Goal: Task Accomplishment & Management: Complete application form

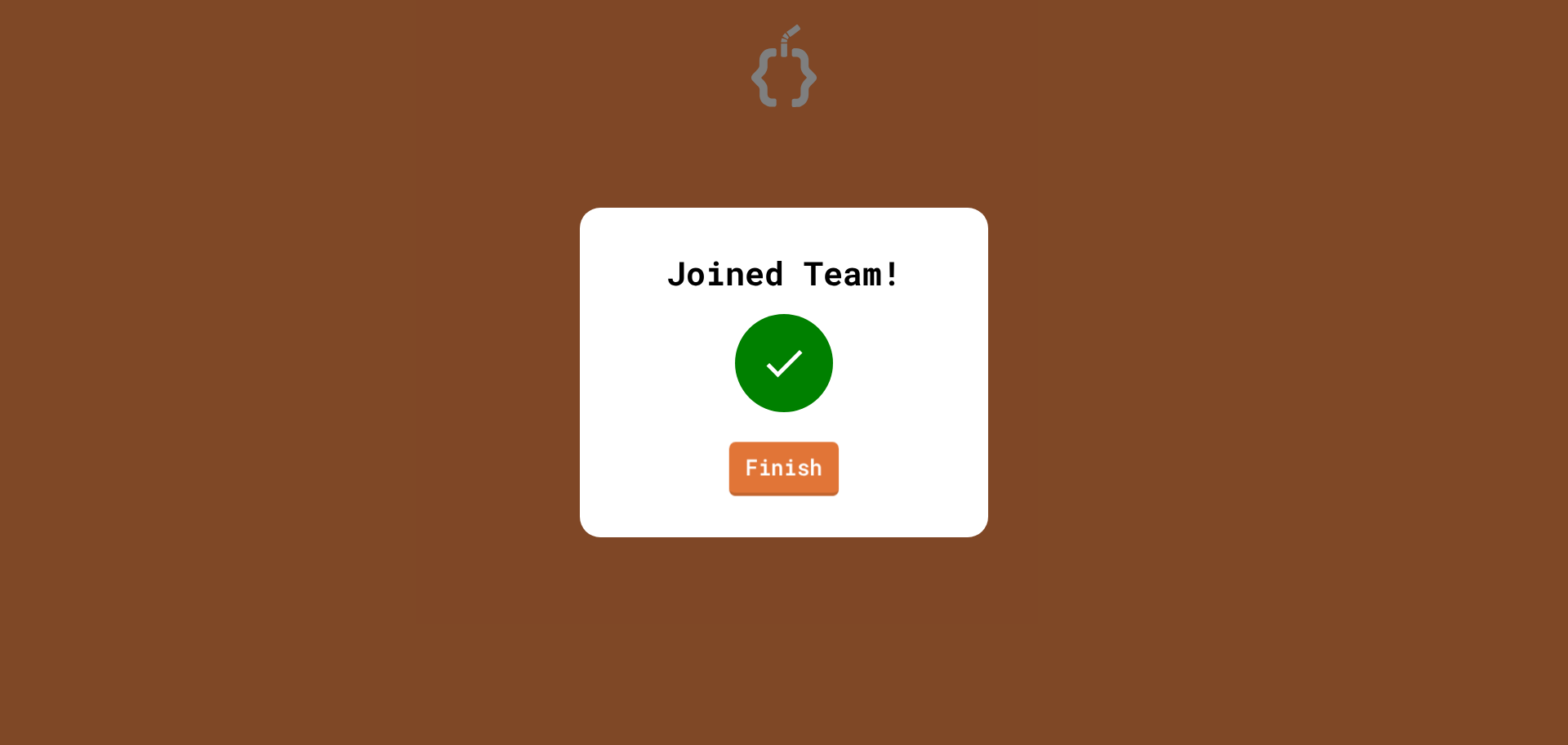
click at [810, 458] on link "Finish" at bounding box center [784, 468] width 109 height 54
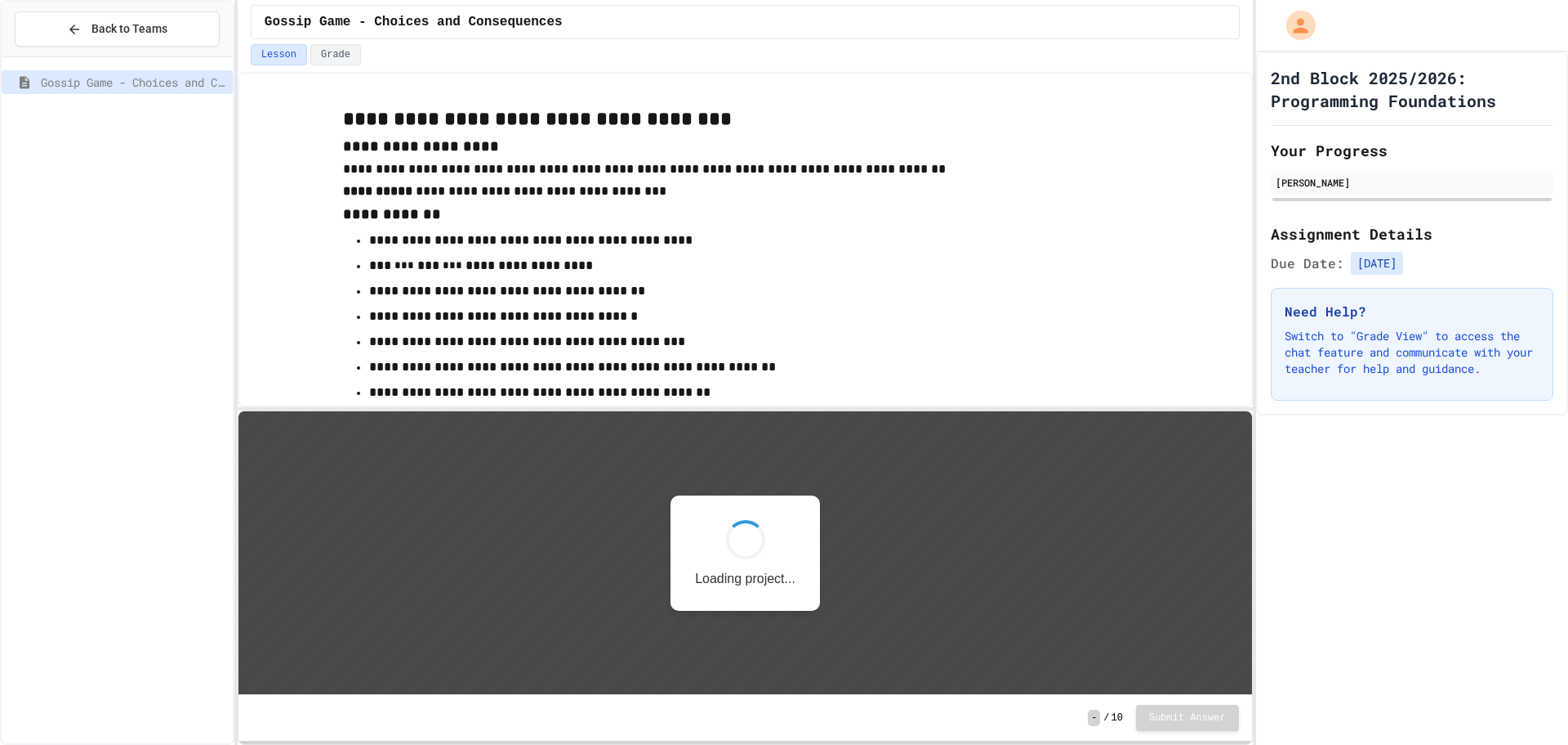
scroll to position [2, 0]
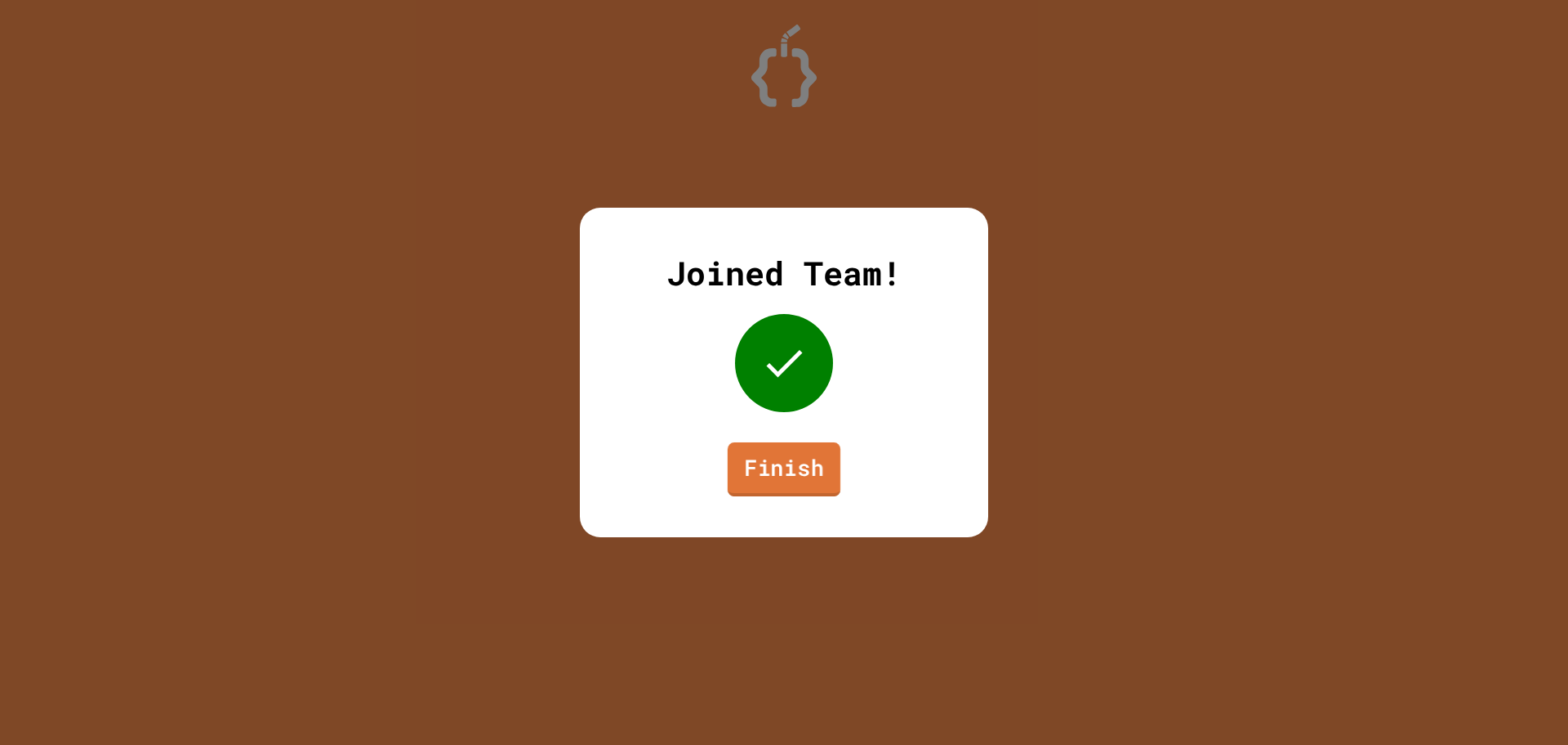
click at [768, 459] on link "Finish" at bounding box center [784, 469] width 113 height 54
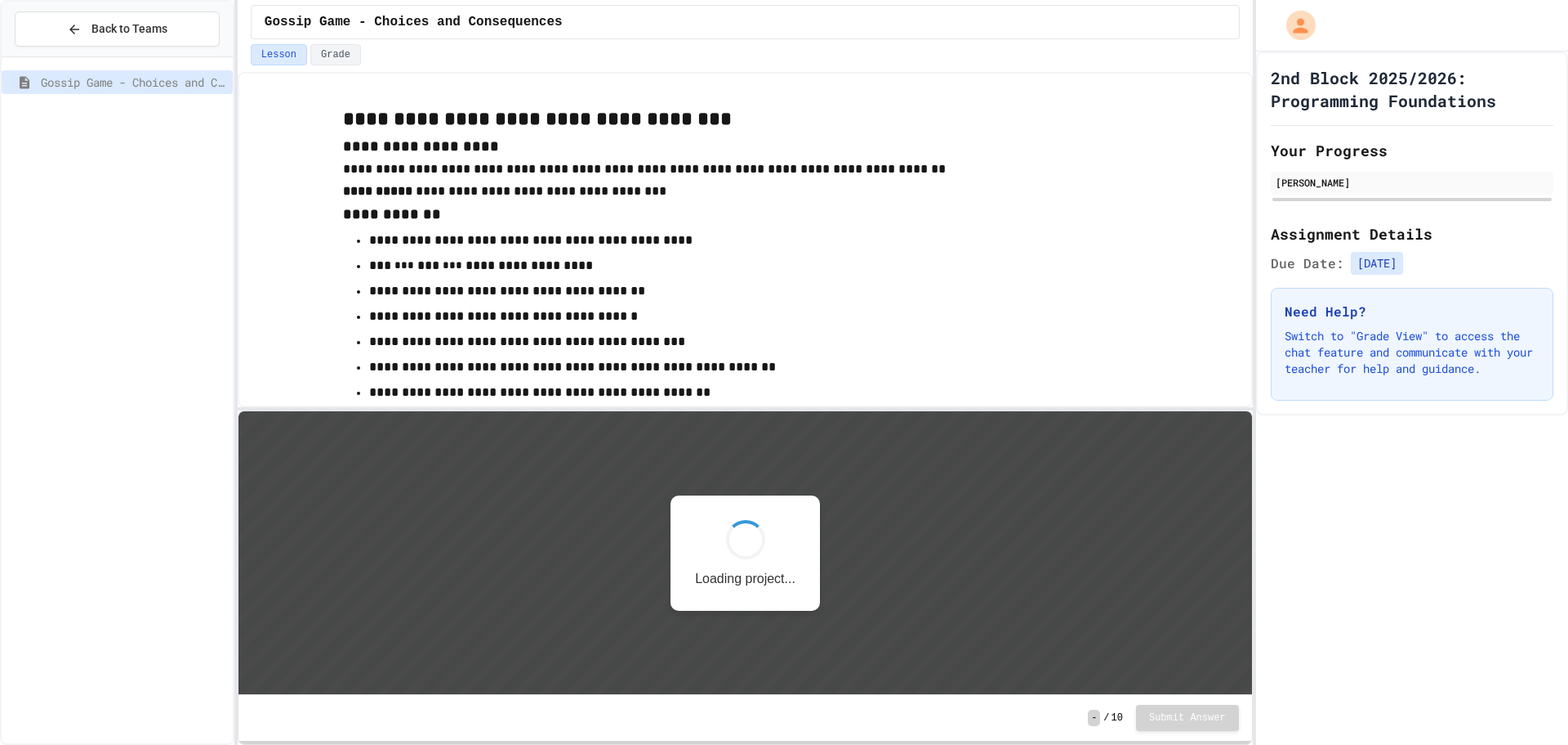
scroll to position [2, 0]
